Goal: Communication & Community: Answer question/provide support

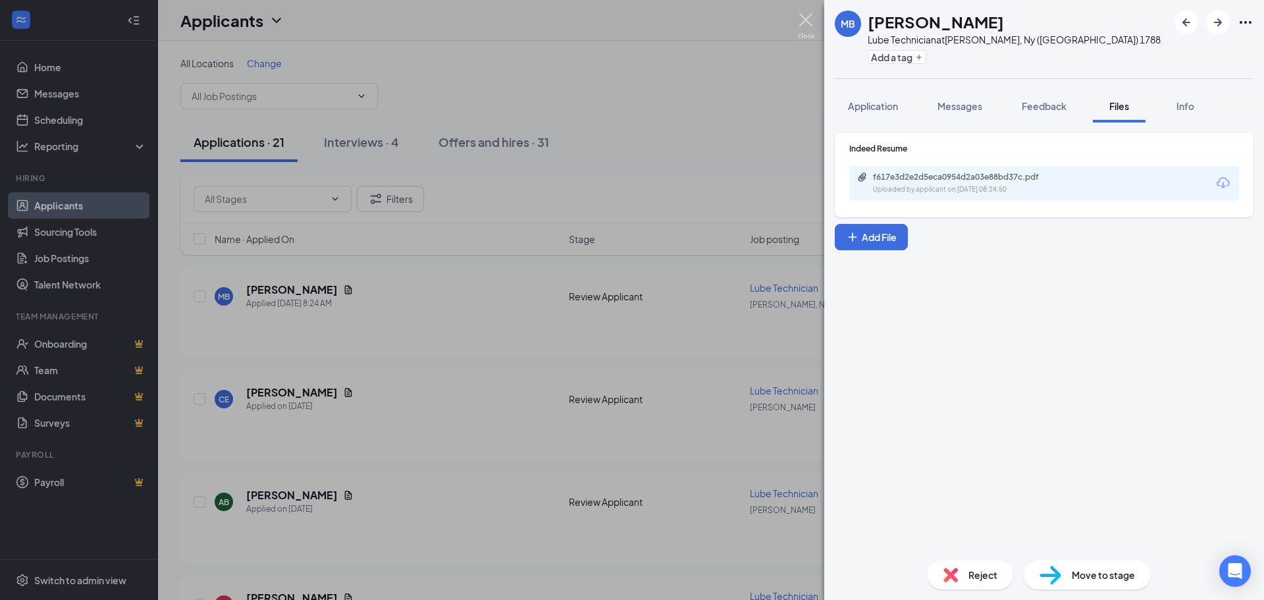
click at [804, 22] on img at bounding box center [806, 26] width 16 height 26
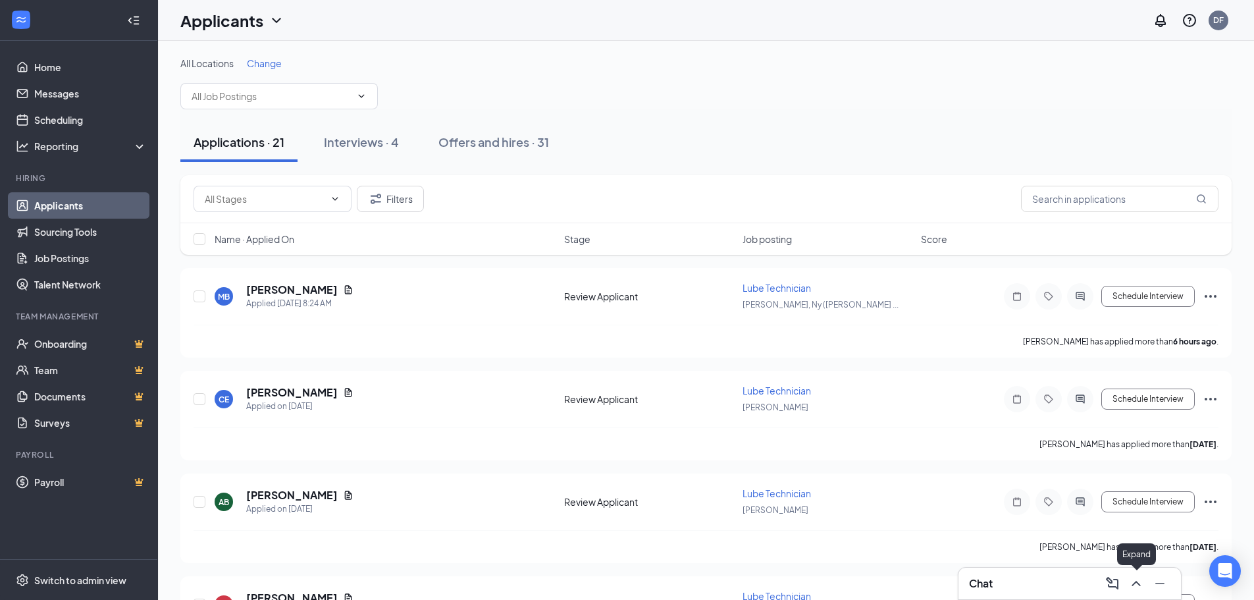
click at [1131, 583] on icon "ChevronUp" at bounding box center [1137, 584] width 16 height 16
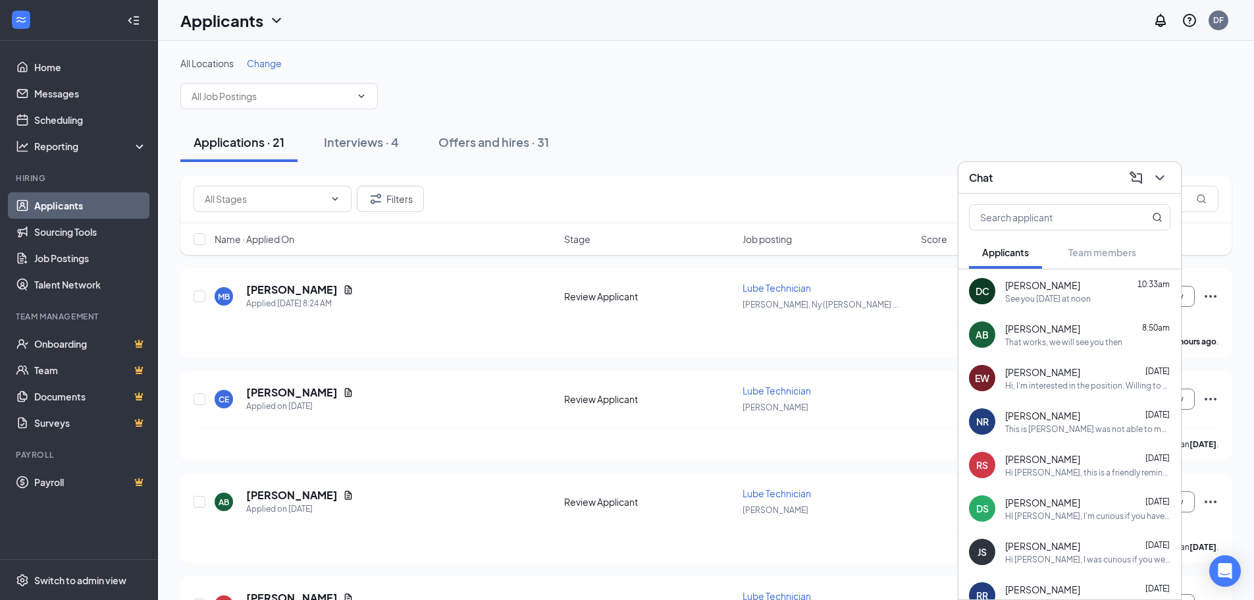
click at [1101, 338] on div "That works, we will see you then" at bounding box center [1064, 341] width 117 height 11
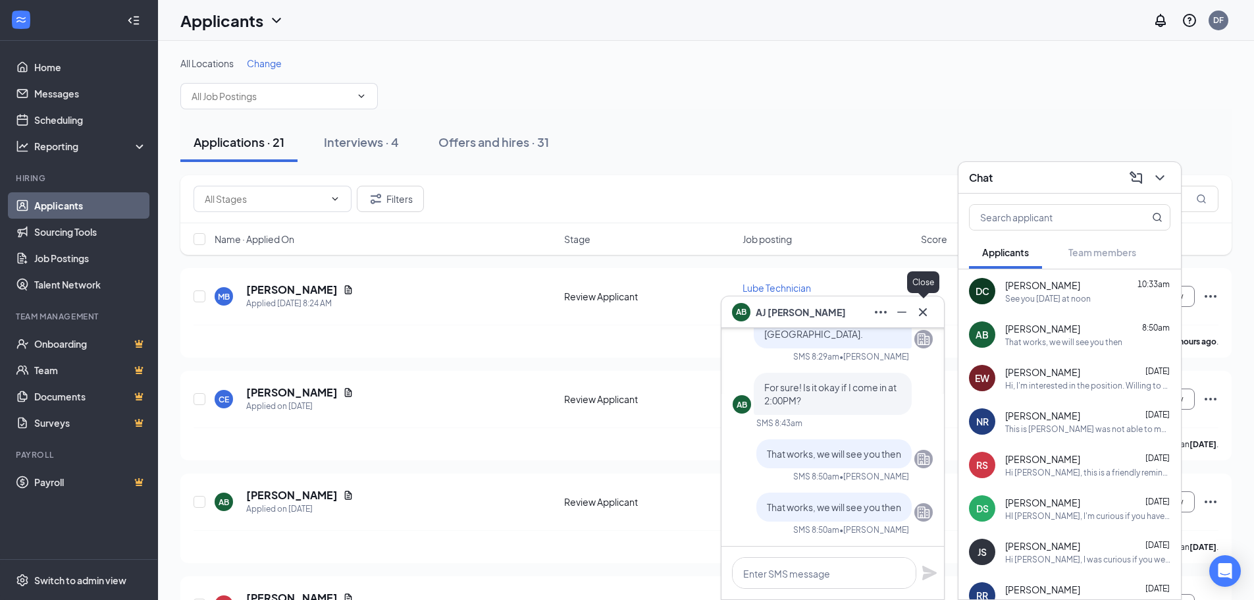
click at [929, 311] on icon "Cross" at bounding box center [923, 312] width 16 height 16
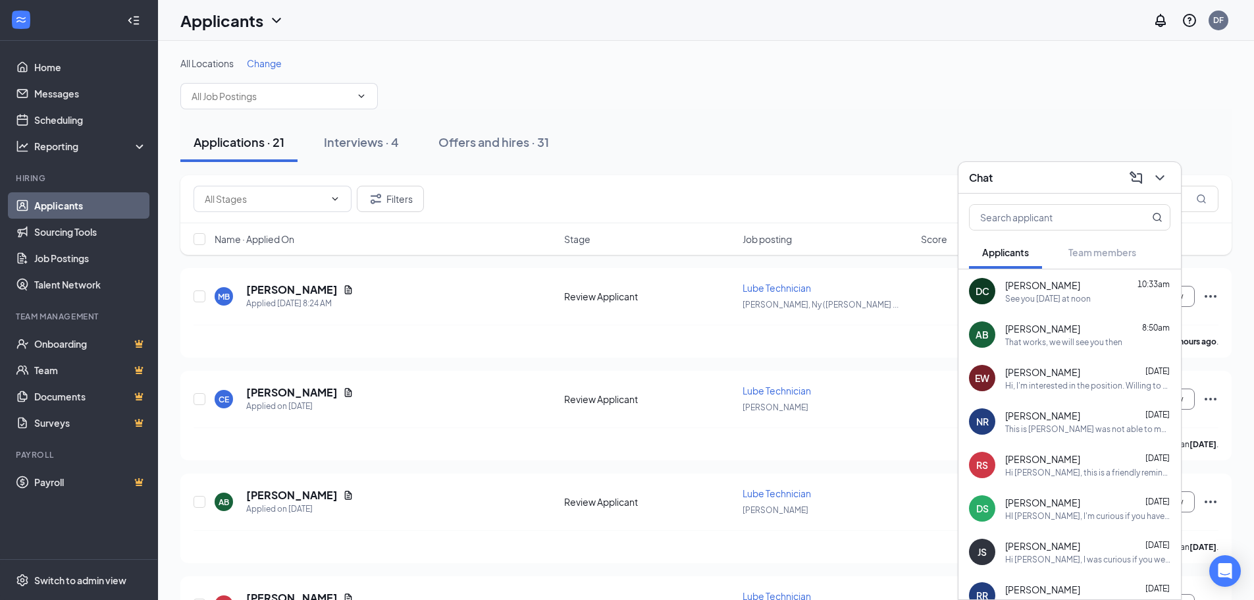
click at [1058, 426] on div "This is [PERSON_NAME] was not able to make the interview I apologize" at bounding box center [1088, 428] width 165 height 11
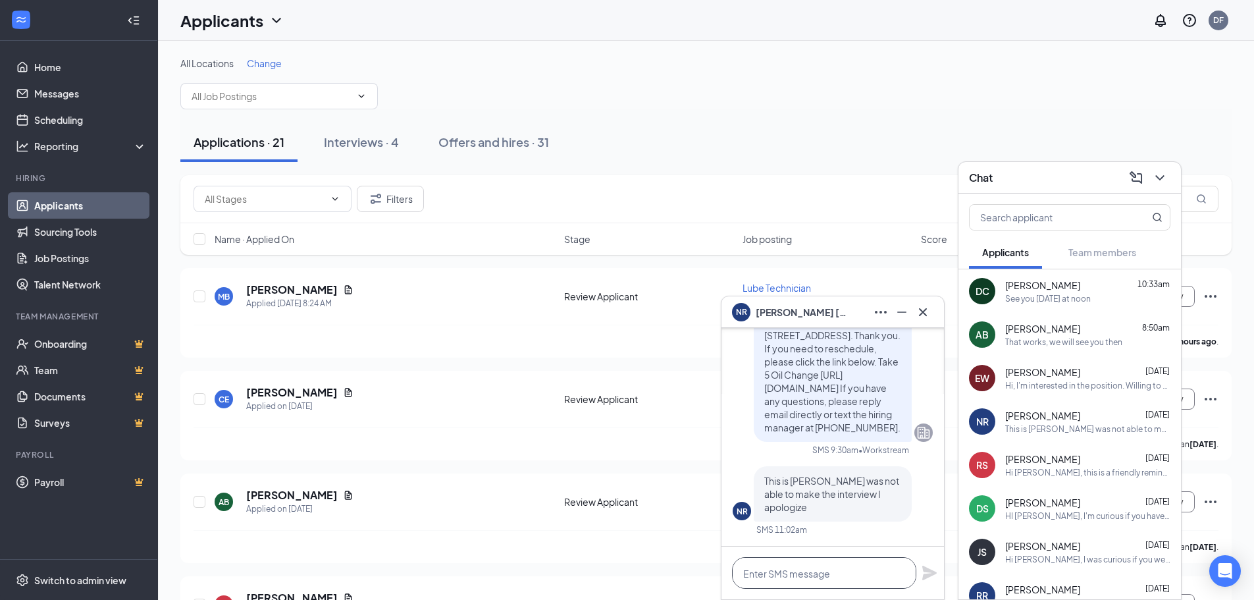
click at [859, 573] on textarea at bounding box center [824, 573] width 184 height 32
click at [926, 310] on icon "Cross" at bounding box center [923, 312] width 16 height 16
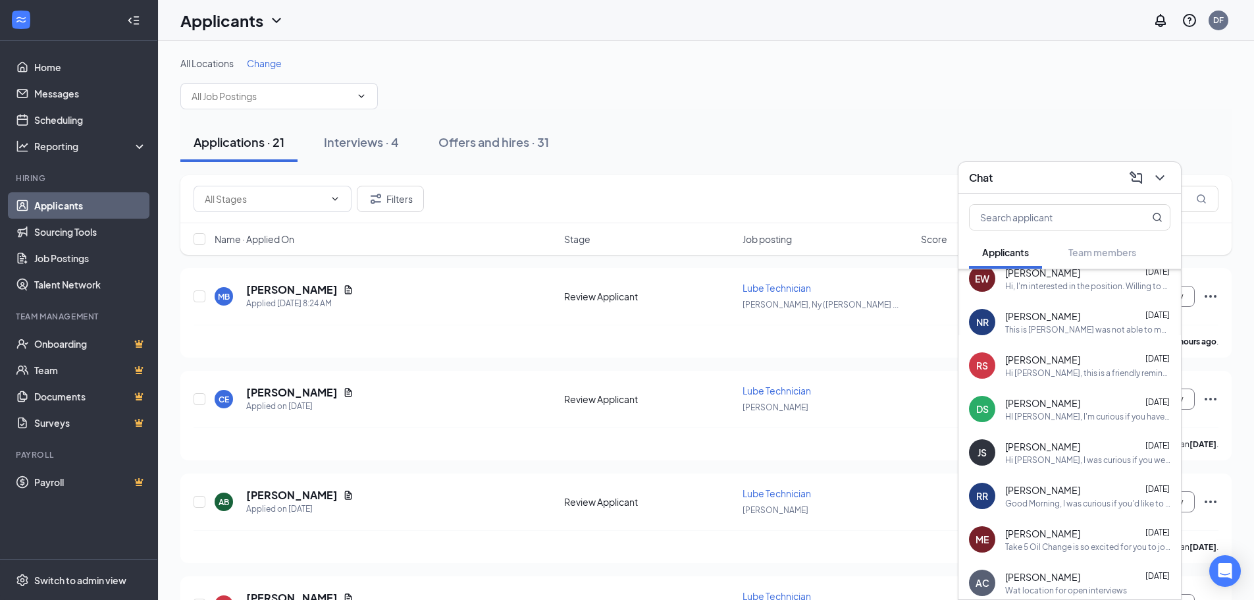
scroll to position [132, 0]
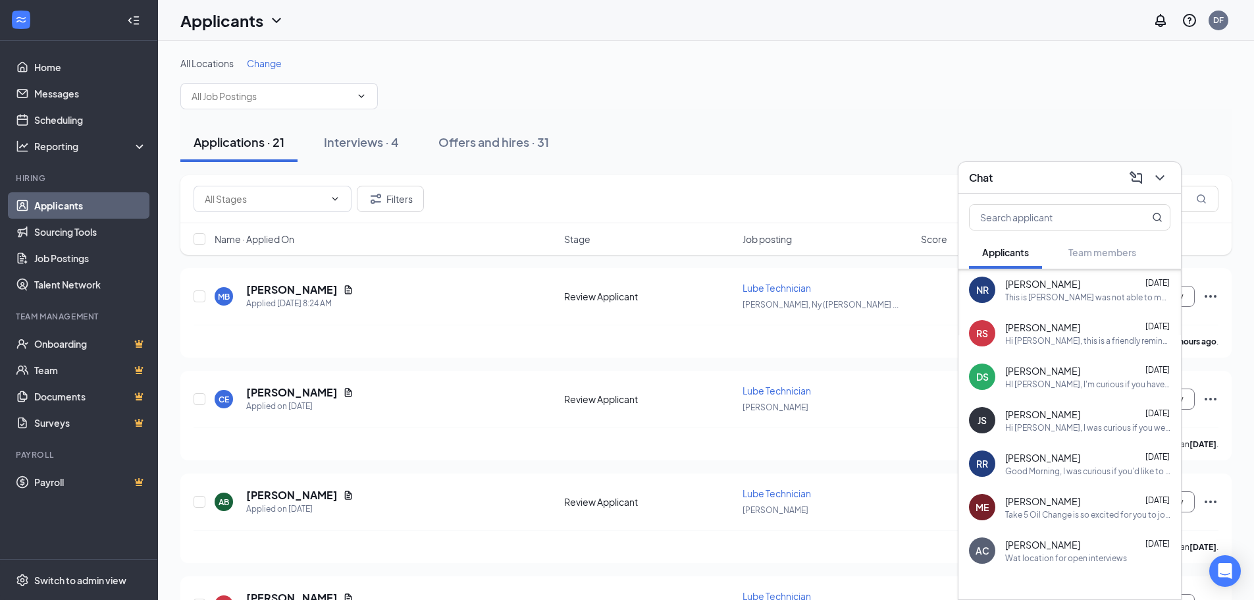
click at [1079, 422] on div "Hi [PERSON_NAME], I was curious if you were still interested in a position here…" at bounding box center [1088, 427] width 165 height 11
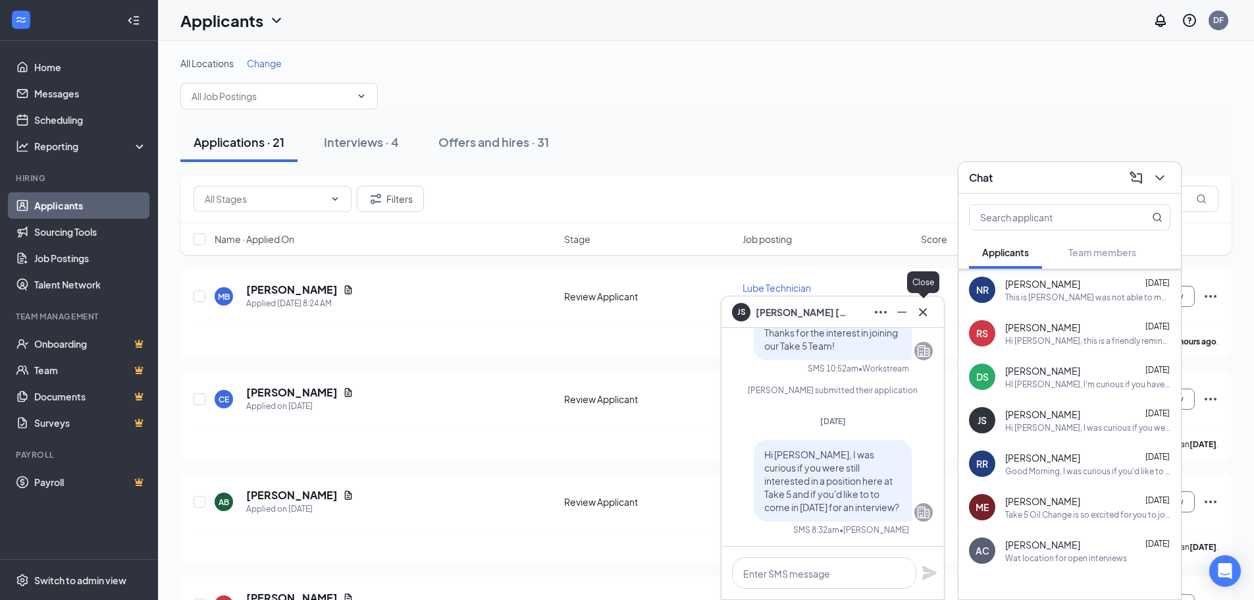
click at [929, 307] on icon "Cross" at bounding box center [923, 312] width 16 height 16
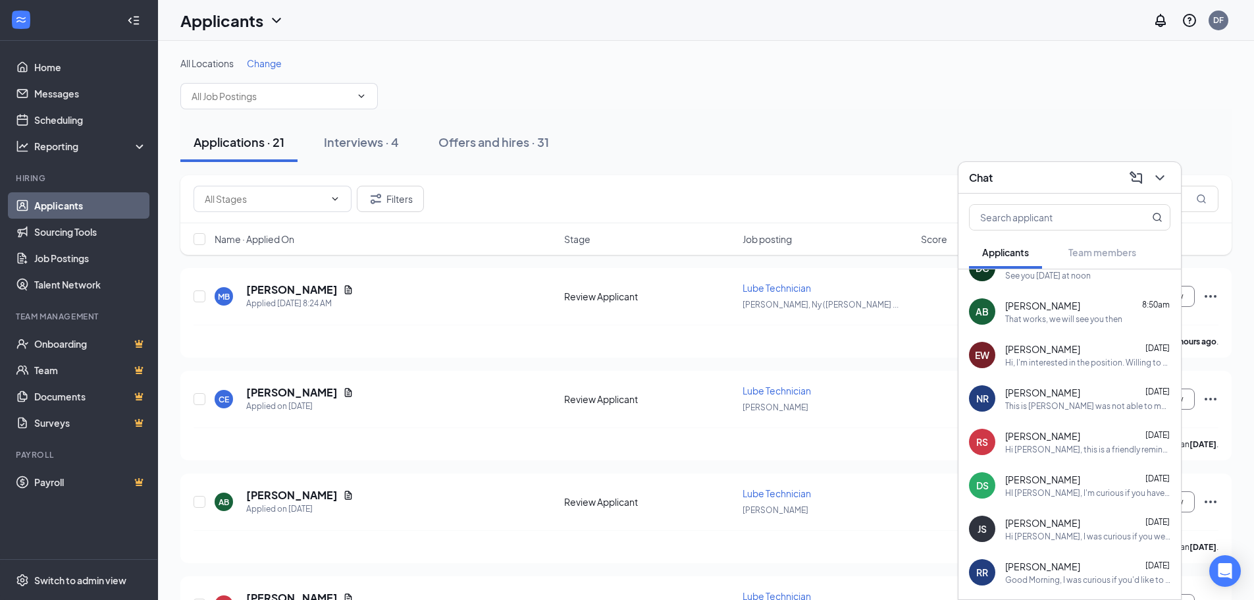
scroll to position [0, 0]
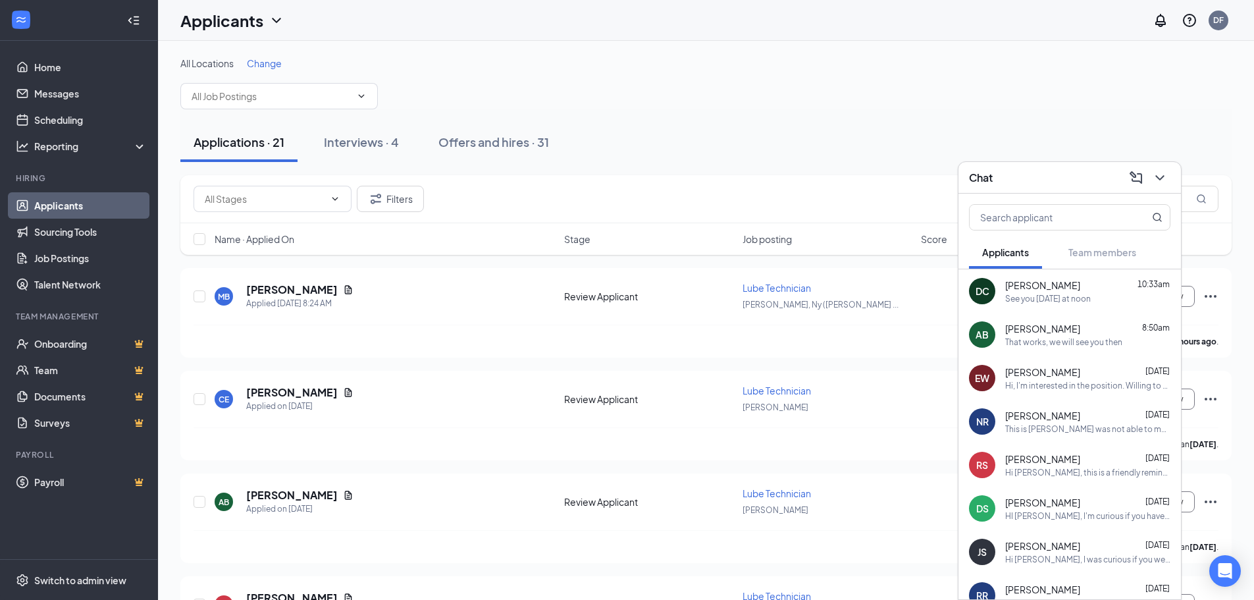
click at [758, 166] on div "Applications · 21 Interviews · 4 Offers and hires · 31" at bounding box center [706, 142] width 1052 height 66
